Goal: Task Accomplishment & Management: Complete application form

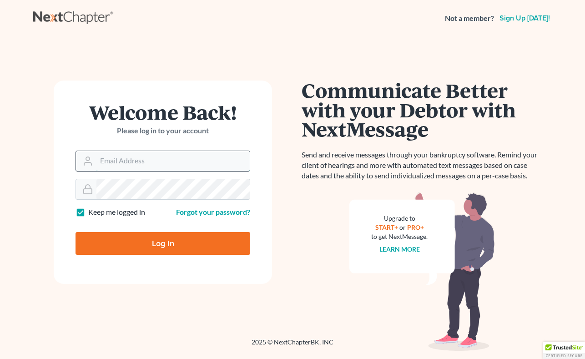
click at [185, 162] on input "Email Address" at bounding box center [172, 161] width 153 height 20
type input "[PERSON_NAME][EMAIL_ADDRESS][DOMAIN_NAME]"
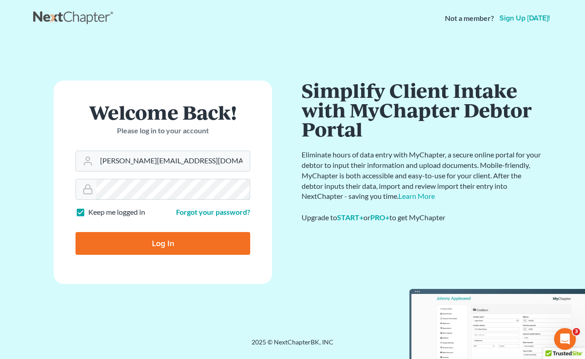
click at [75, 164] on form "Welcome Back! Please log in to your account Email Address michelee@opendoorlega…" at bounding box center [163, 182] width 218 height 203
click at [162, 248] on input "Log In" at bounding box center [163, 243] width 175 height 23
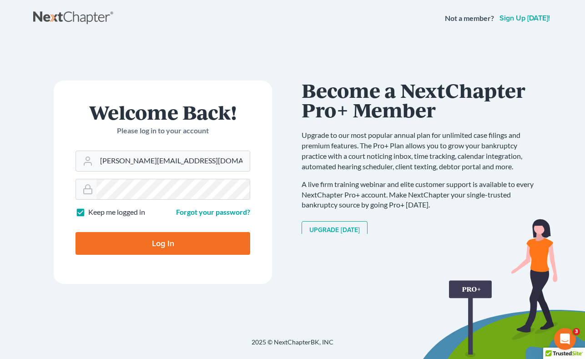
type input "Thinking..."
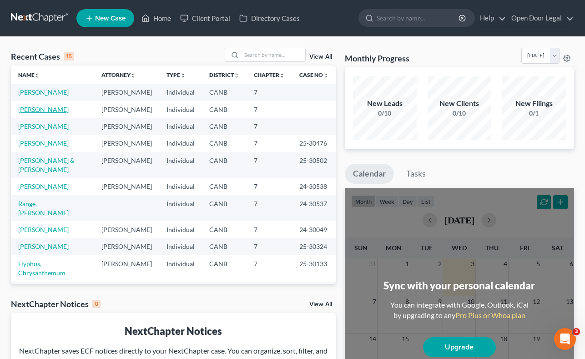
click at [57, 110] on link "[PERSON_NAME]" at bounding box center [43, 110] width 50 height 8
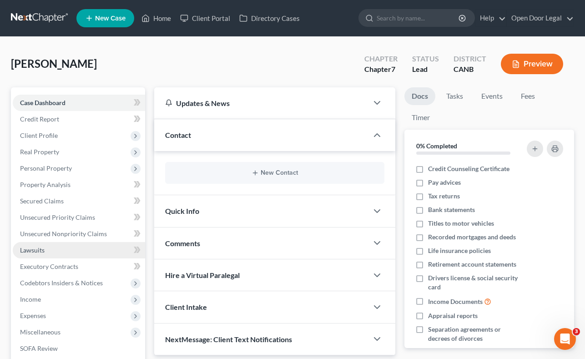
scroll to position [124, 0]
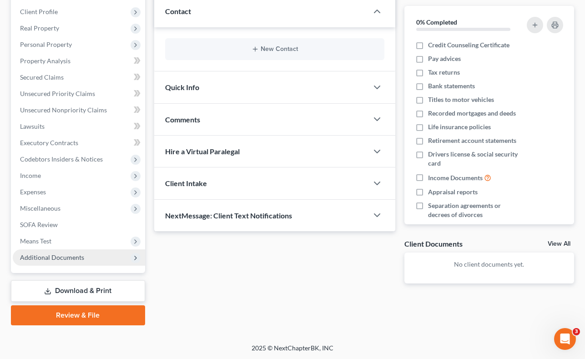
click at [91, 257] on span "Additional Documents" at bounding box center [79, 257] width 132 height 16
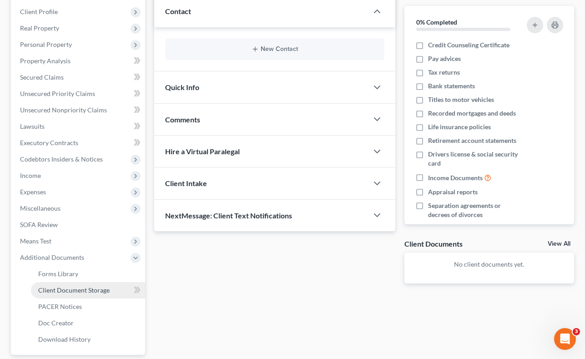
click at [82, 288] on span "Client Document Storage" at bounding box center [73, 290] width 71 height 8
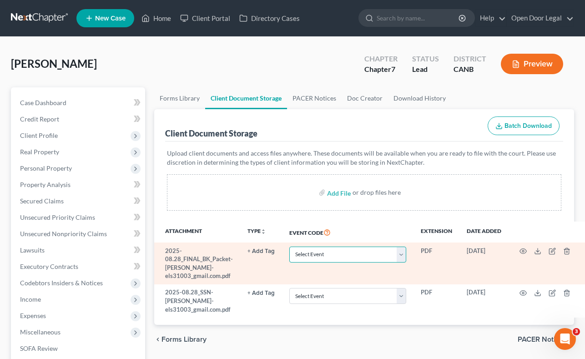
click at [400, 255] on select "Select Event Certificate of Credit Counseling Chapter 13 Calculation of Disposa…" at bounding box center [347, 255] width 117 height 16
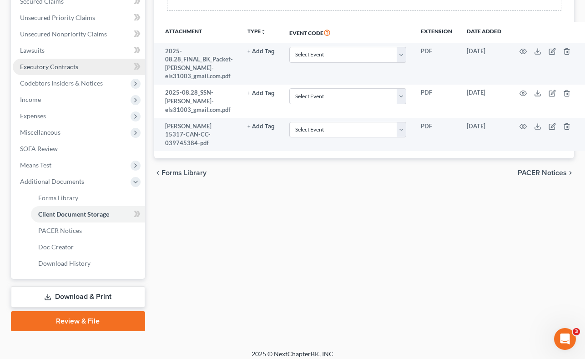
scroll to position [206, 0]
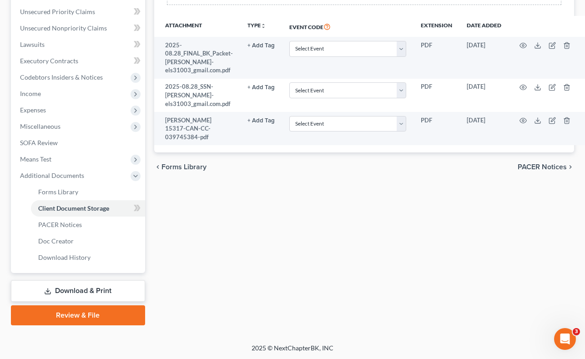
click at [79, 316] on link "Review & File" at bounding box center [78, 315] width 134 height 20
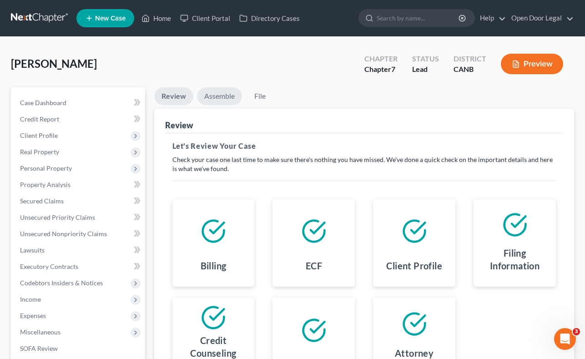
click at [222, 92] on link "Assemble" at bounding box center [219, 96] width 45 height 18
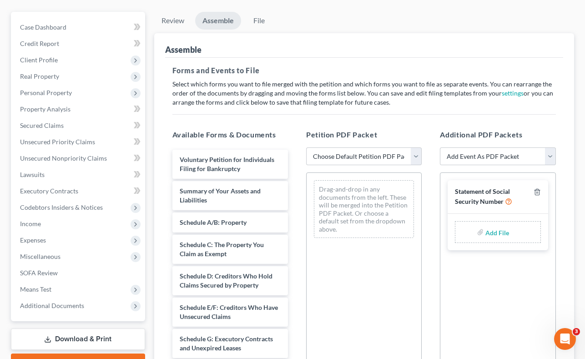
scroll to position [109, 0]
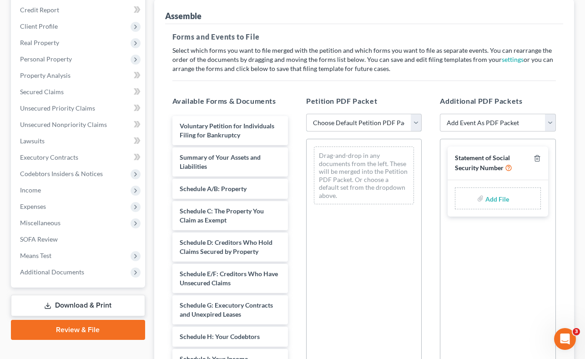
click at [415, 124] on select "Choose Default Petition PDF Packet Emergency Filing (Voluntary Petition and Cre…" at bounding box center [364, 123] width 116 height 18
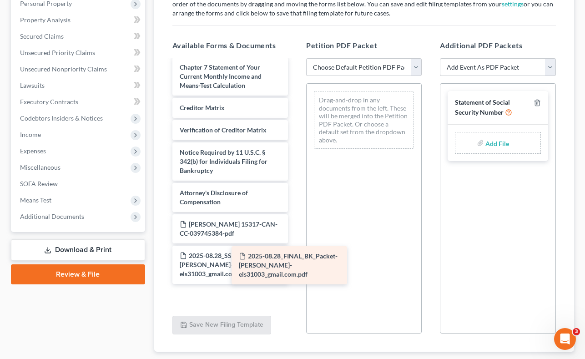
scroll to position [353, 0]
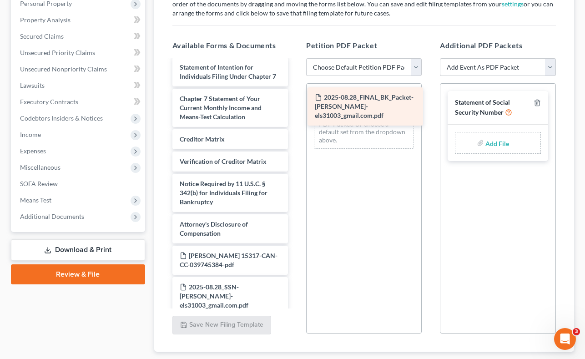
drag, startPoint x: 217, startPoint y: 291, endPoint x: 353, endPoint y: 102, distance: 232.5
click at [295, 102] on div "2025-08.28_FINAL_BK_Packet-[PERSON_NAME]-els31003_gmail.com.pdf Voluntary Petit…" at bounding box center [230, 11] width 130 height 607
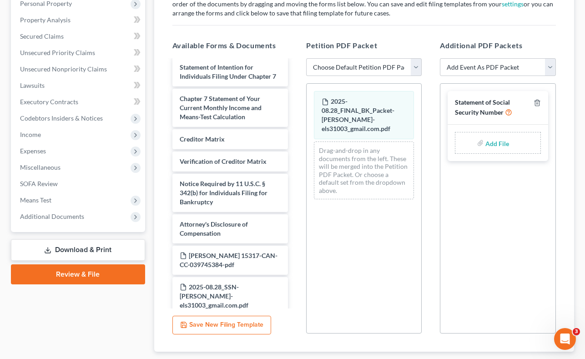
scroll to position [321, 0]
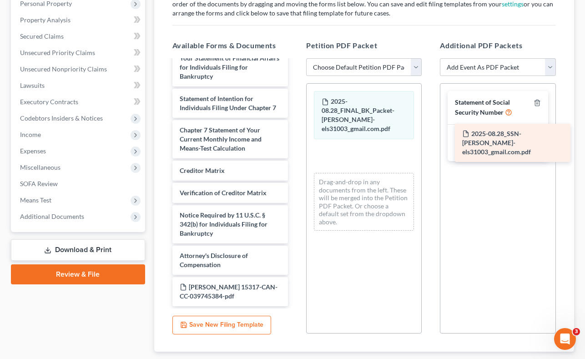
drag, startPoint x: 208, startPoint y: 293, endPoint x: 490, endPoint y: 141, distance: 321.2
click at [295, 141] on div "2025-08.28_SSN-[PERSON_NAME]-els31003_gmail.com.pdf Voluntary Petition for Indi…" at bounding box center [230, 22] width 130 height 567
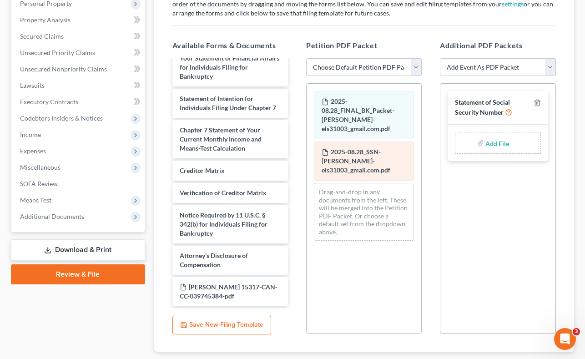
click at [357, 156] on div "2025-08.28_SSN-[PERSON_NAME]-els31003_gmail.com.pdf" at bounding box center [364, 160] width 100 height 39
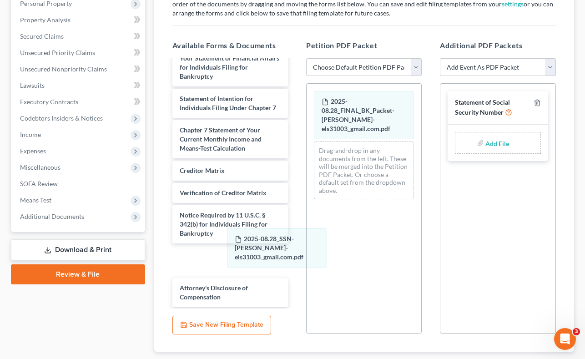
scroll to position [353, 0]
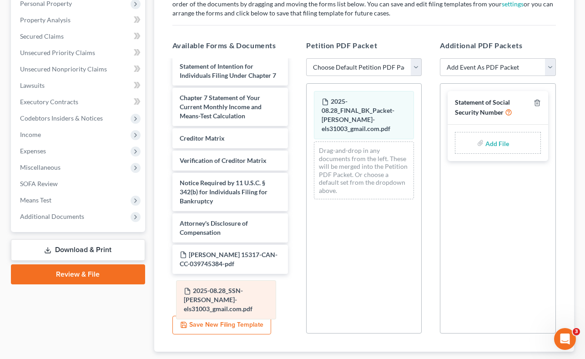
drag, startPoint x: 357, startPoint y: 156, endPoint x: 219, endPoint y: 296, distance: 196.2
click at [307, 207] on div "2025-08.28_SSN-[PERSON_NAME]-els31003_gmail.com.pdf 2025-08.28_FINAL_BK_Packet-…" at bounding box center [364, 145] width 115 height 123
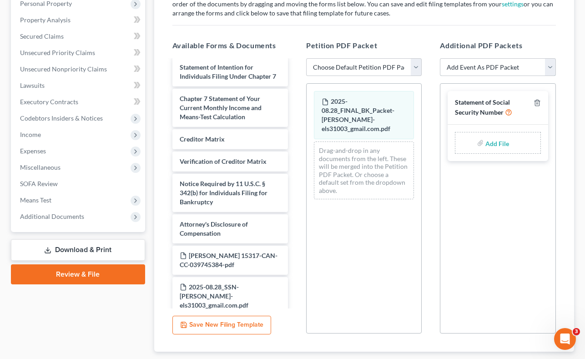
click at [548, 69] on select "Add Event As PDF Packet Certificate of Credit Counseling Chapter 7 Means Test C…" at bounding box center [498, 67] width 116 height 18
select select "1"
select select
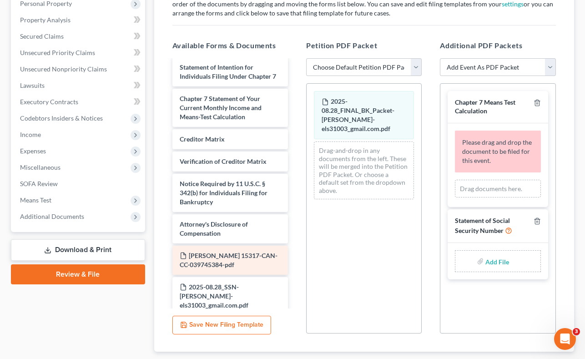
scroll to position [321, 0]
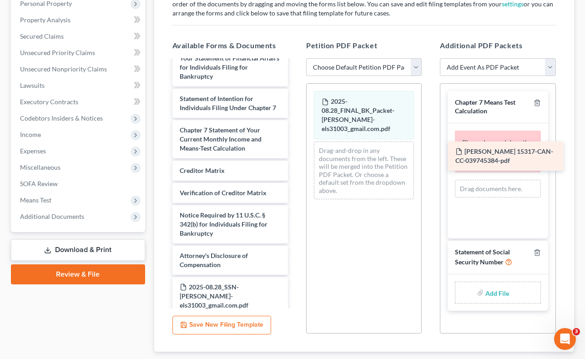
drag, startPoint x: 208, startPoint y: 258, endPoint x: 484, endPoint y: 155, distance: 294.6
click at [295, 155] on div "[PERSON_NAME] 15317-CAN-CC-039745384-pdf Voluntary Petition for Individuals Fil…" at bounding box center [230, 27] width 130 height 576
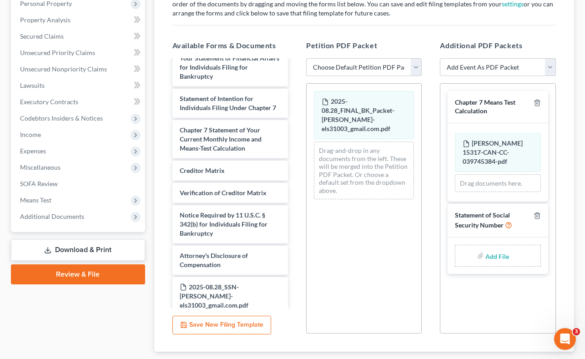
click at [493, 256] on input "file" at bounding box center [496, 255] width 22 height 16
type input "C:\fakepath\[DATE]_SSN-[PERSON_NAME]-els31003_gmail.com.pdf"
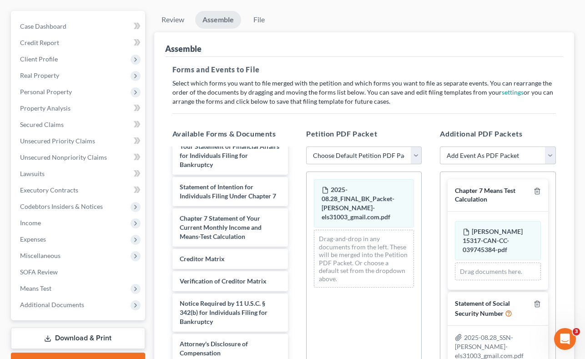
scroll to position [75, 0]
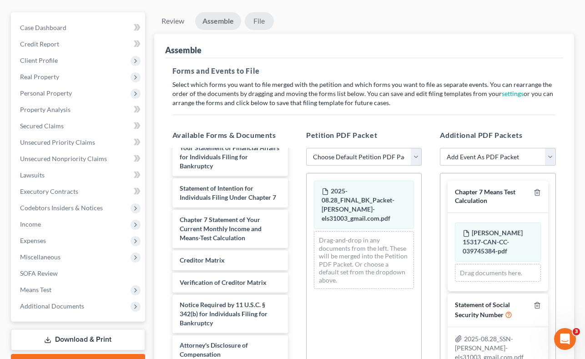
click at [260, 22] on link "File" at bounding box center [259, 21] width 29 height 18
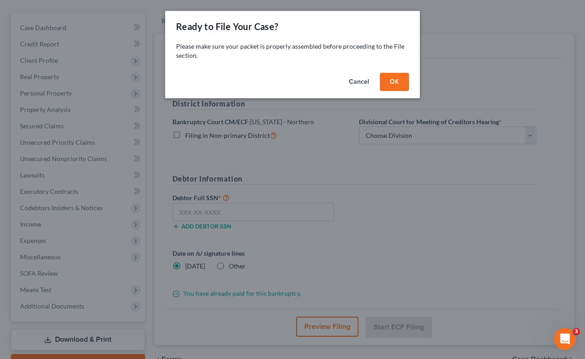
click at [399, 81] on button "OK" at bounding box center [394, 82] width 29 height 18
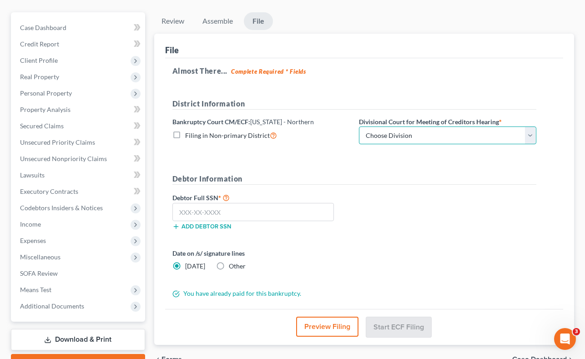
click at [533, 133] on select "Choose Division [GEOGRAPHIC_DATA] [GEOGRAPHIC_DATA] [GEOGRAPHIC_DATA][PERSON_NA…" at bounding box center [447, 135] width 177 height 18
select select "1"
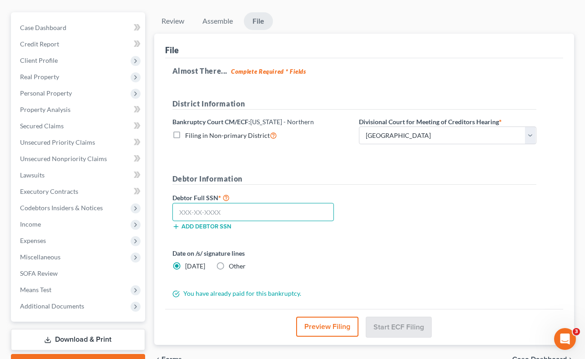
click at [252, 211] on input "text" at bounding box center [253, 212] width 162 height 18
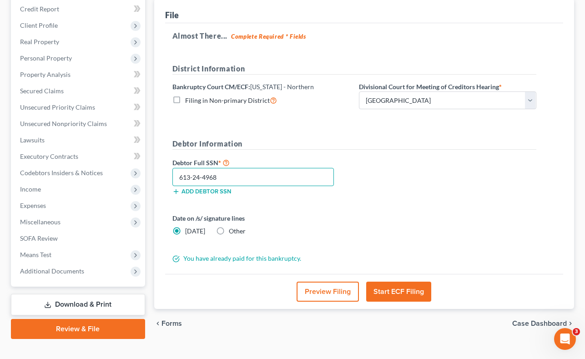
scroll to position [117, 0]
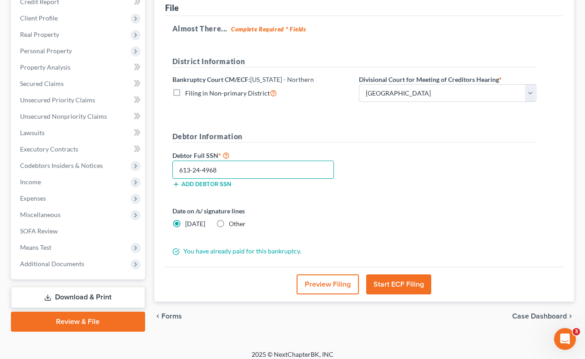
type input "613-24-4968"
click at [396, 283] on button "Start ECF Filing" at bounding box center [398, 284] width 65 height 20
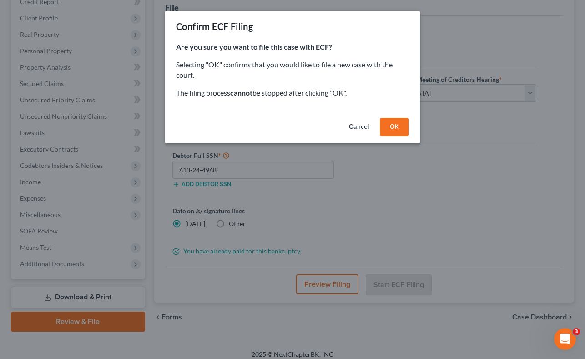
click at [390, 126] on button "OK" at bounding box center [394, 127] width 29 height 18
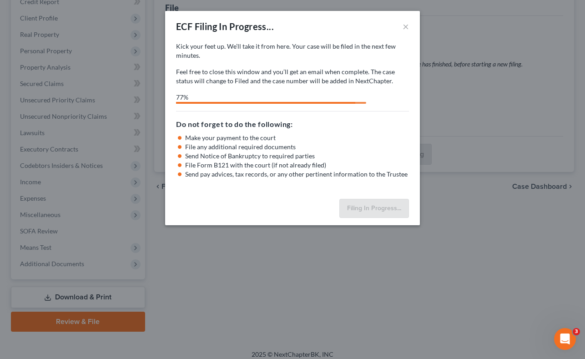
select select "1"
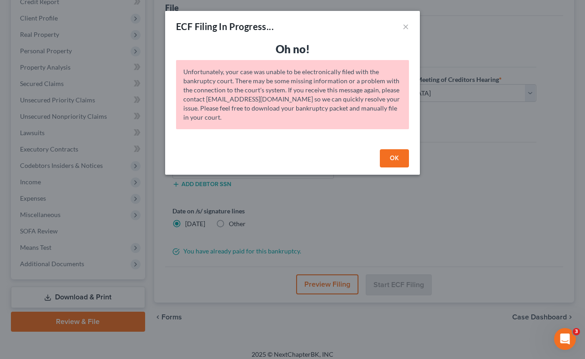
click at [392, 156] on button "OK" at bounding box center [394, 158] width 29 height 18
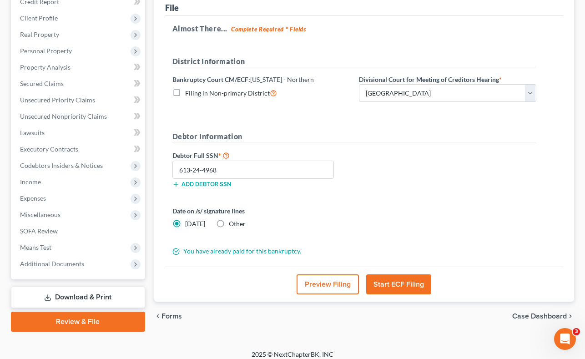
click at [229, 224] on label "Other" at bounding box center [237, 223] width 17 height 9
click at [232, 224] on input "Other" at bounding box center [235, 222] width 6 height 6
radio input "true"
radio input "false"
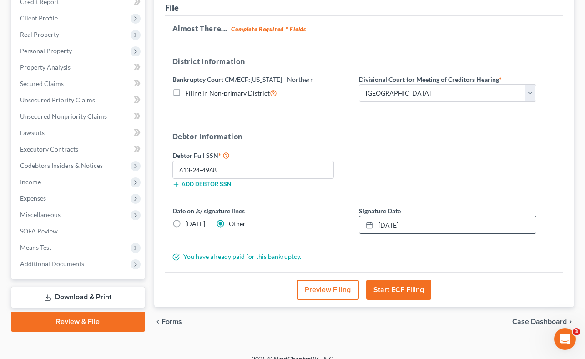
click at [384, 224] on link "[DATE]" at bounding box center [447, 224] width 177 height 17
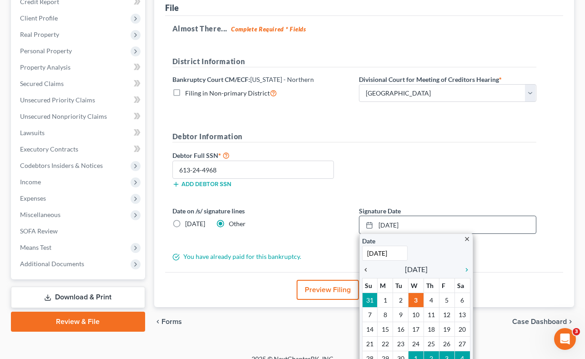
click at [365, 269] on icon "chevron_left" at bounding box center [368, 269] width 12 height 7
type input "[DATE]"
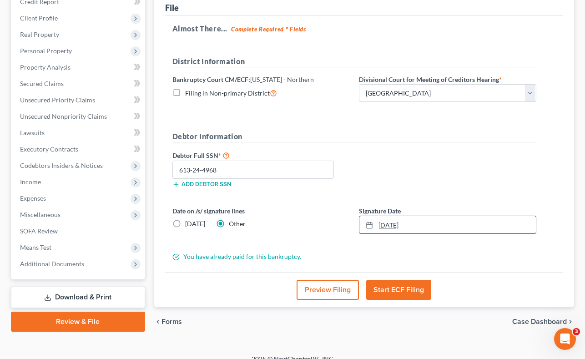
click at [394, 225] on link "[DATE]" at bounding box center [447, 224] width 177 height 17
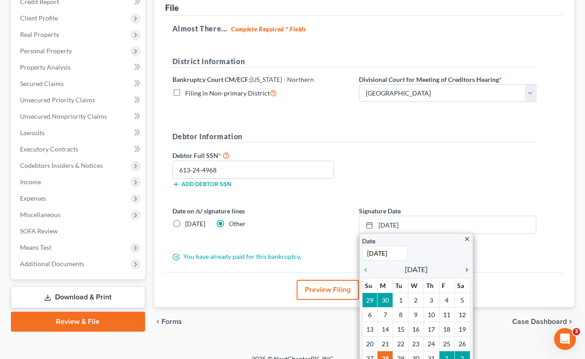
click at [466, 268] on icon "chevron_right" at bounding box center [465, 269] width 12 height 7
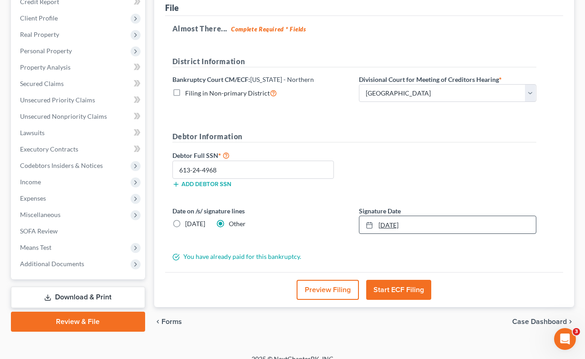
click at [407, 224] on link "[DATE]" at bounding box center [447, 224] width 177 height 17
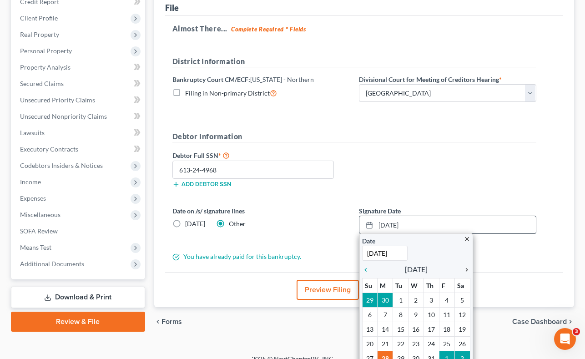
click at [468, 269] on icon "chevron_right" at bounding box center [465, 269] width 12 height 7
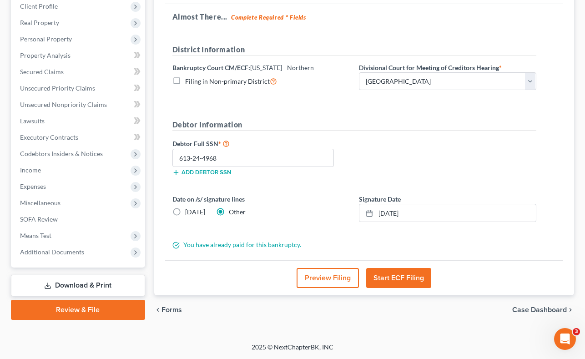
scroll to position [129, 0]
click at [403, 275] on button "Start ECF Filing" at bounding box center [398, 278] width 65 height 20
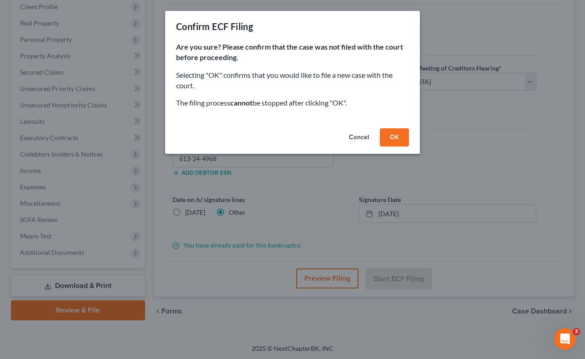
click at [394, 141] on button "OK" at bounding box center [394, 137] width 29 height 18
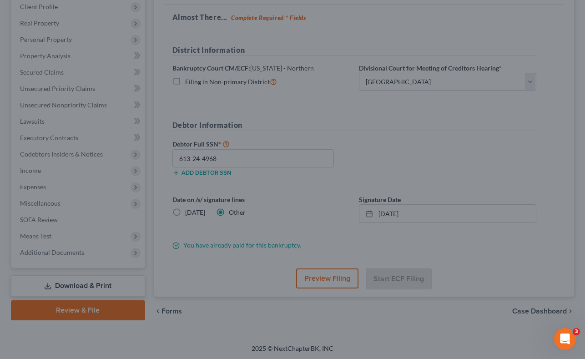
scroll to position [124, 0]
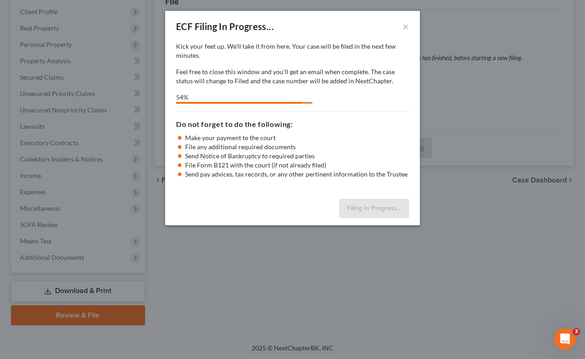
select select "1"
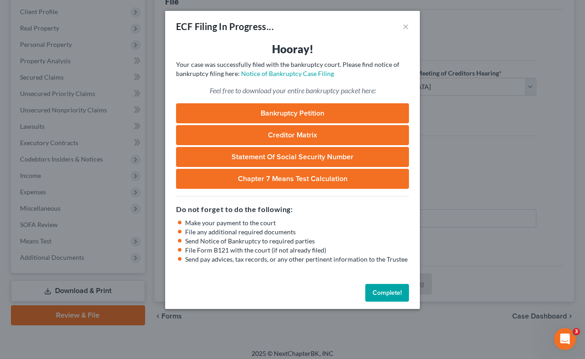
click at [299, 113] on link "Bankruptcy Petition" at bounding box center [292, 113] width 233 height 20
click at [385, 293] on button "Complete!" at bounding box center [387, 293] width 44 height 18
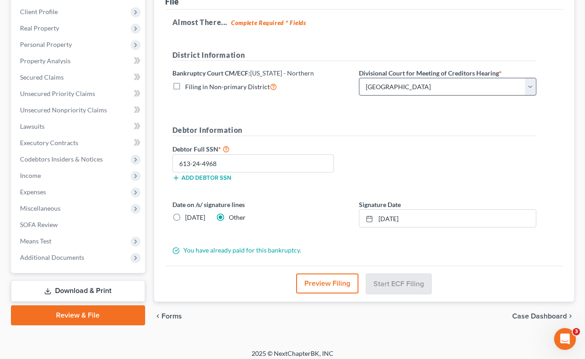
scroll to position [0, 0]
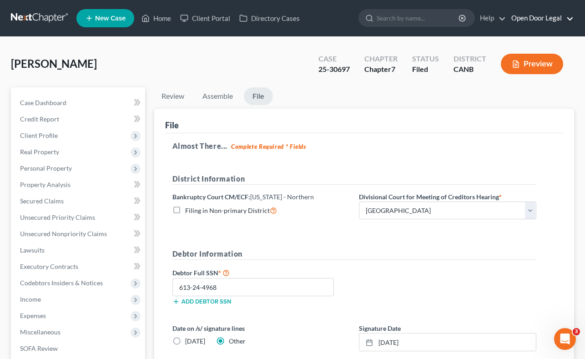
click at [535, 18] on link "Open Door Legal" at bounding box center [540, 18] width 67 height 16
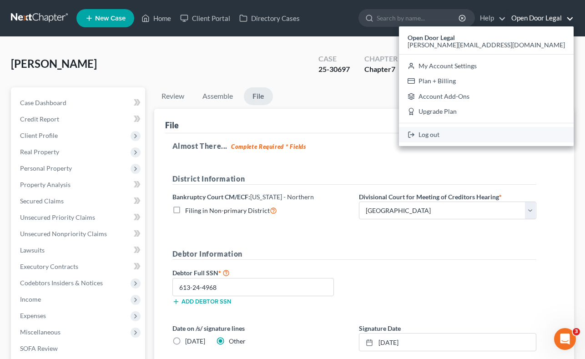
click at [505, 133] on link "Log out" at bounding box center [486, 134] width 175 height 15
